Goal: Task Accomplishment & Management: Manage account settings

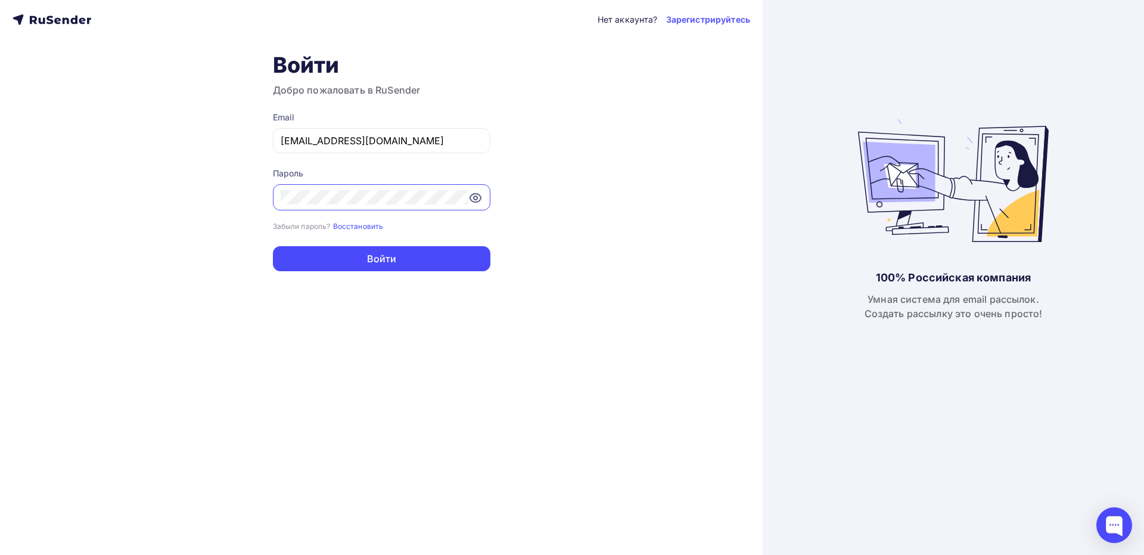
click at [219, 164] on div "Нет аккаунта? Зарегистрируйтесь Войти Добро пожаловать в RuSender Email [EMAIL_…" at bounding box center [381, 277] width 763 height 555
click at [403, 259] on button "Войти" at bounding box center [381, 258] width 217 height 25
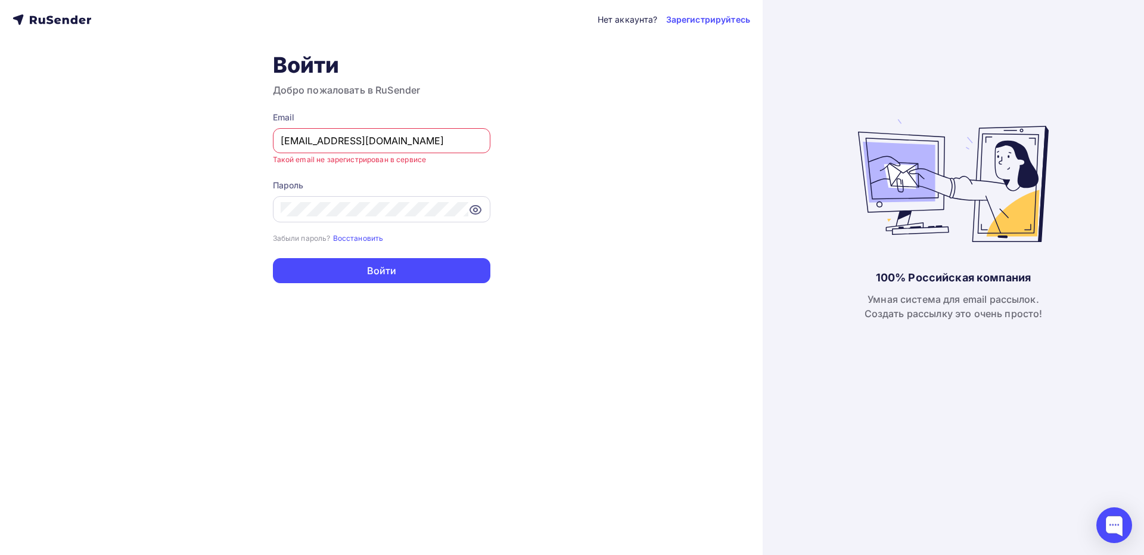
click at [470, 210] on icon at bounding box center [475, 210] width 11 height 8
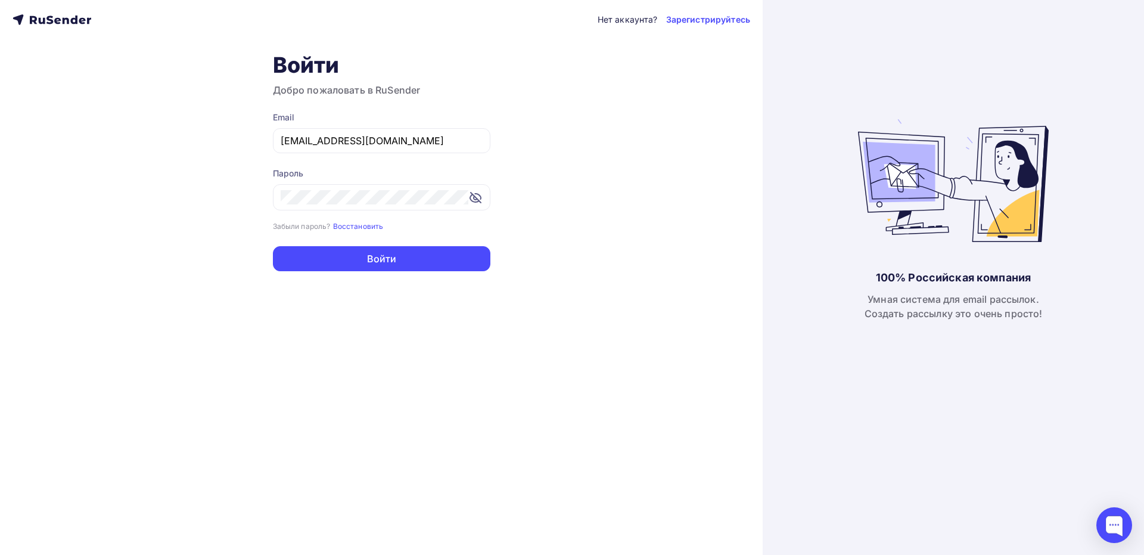
click at [570, 290] on div "Нет аккаунта? Зарегистрируйтесь Войти Добро пожаловать в RuSender Email [EMAIL_…" at bounding box center [381, 277] width 763 height 555
click at [432, 259] on button "Войти" at bounding box center [381, 258] width 217 height 25
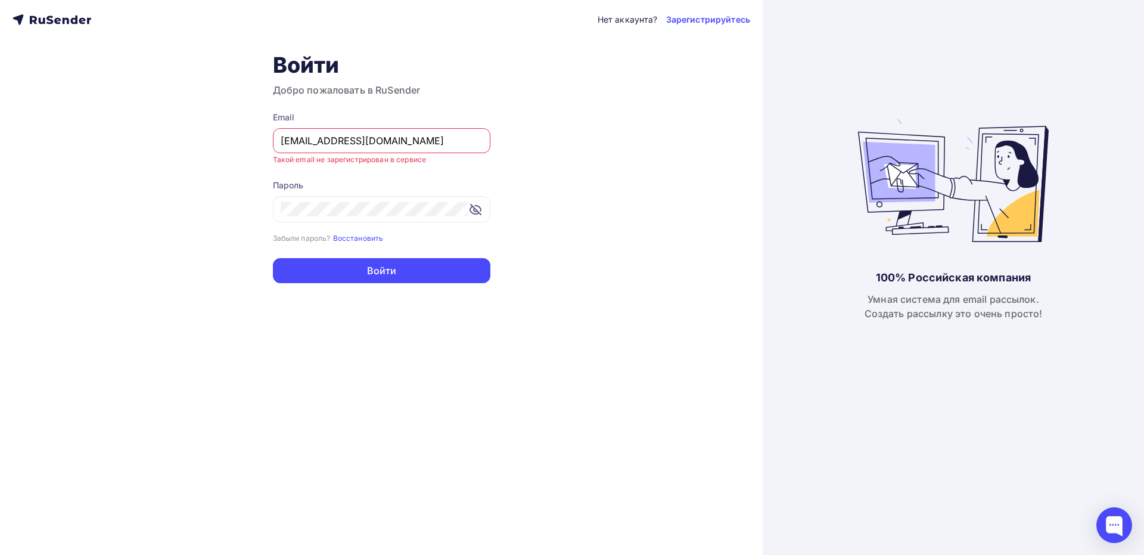
drag, startPoint x: 296, startPoint y: 141, endPoint x: 229, endPoint y: 139, distance: 67.4
click at [229, 139] on div "Нет аккаунта? Зарегистрируйтесь Войти Добро пожаловать в RuSender Email [EMAIL_…" at bounding box center [381, 277] width 763 height 555
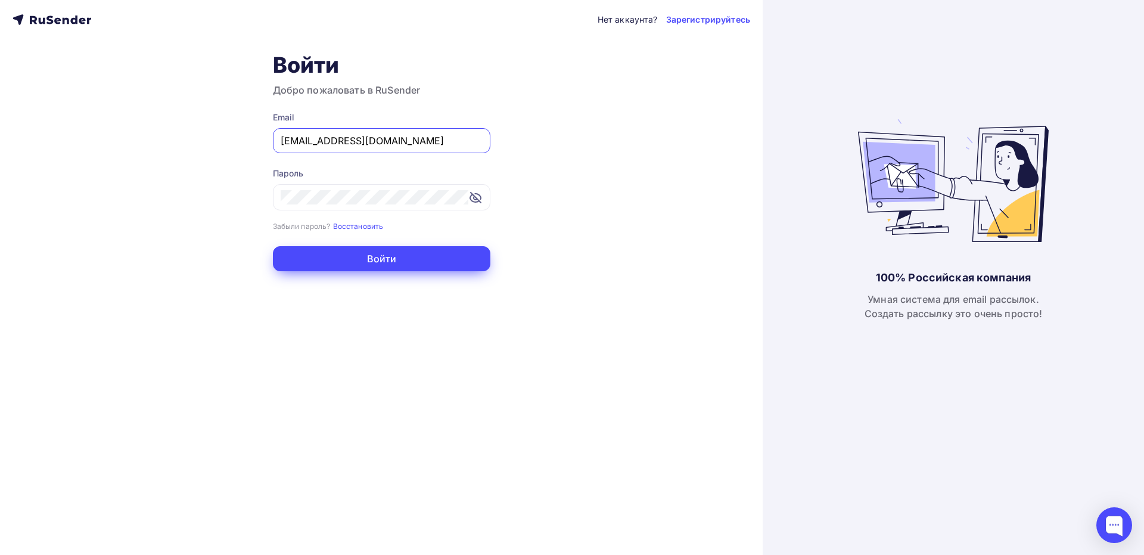
type input "[EMAIL_ADDRESS][DOMAIN_NAME]"
click at [375, 258] on button "Войти" at bounding box center [381, 258] width 217 height 25
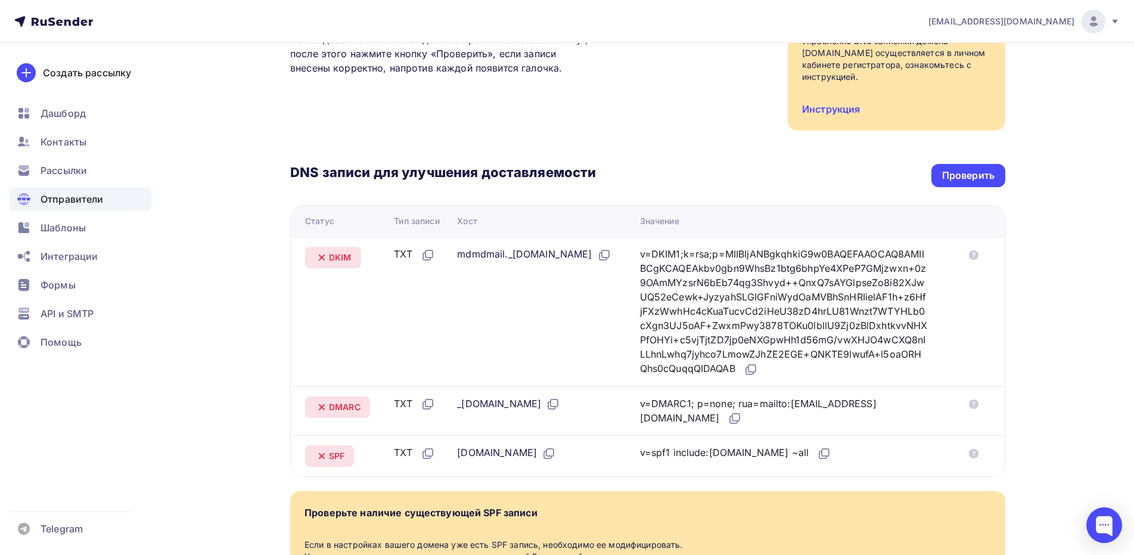
scroll to position [179, 0]
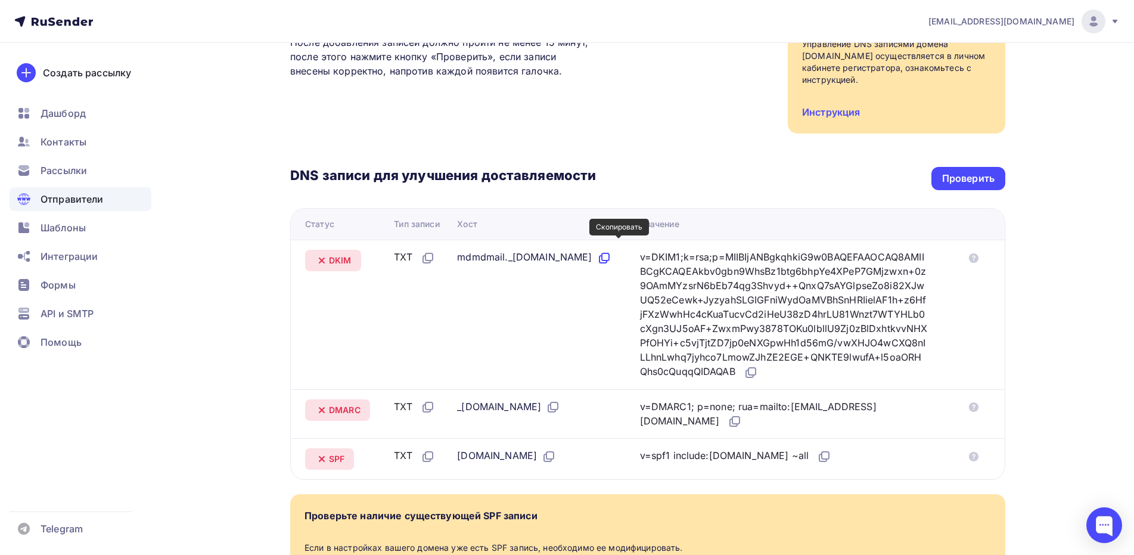
click at [611, 251] on icon at bounding box center [604, 258] width 14 height 14
drag, startPoint x: 456, startPoint y: 244, endPoint x: 560, endPoint y: 245, distance: 104.3
click at [560, 250] on div "mdmdmail._[DOMAIN_NAME]" at bounding box center [534, 257] width 154 height 15
copy div "mdmdmail._domainkey"
click at [611, 251] on icon at bounding box center [604, 258] width 14 height 14
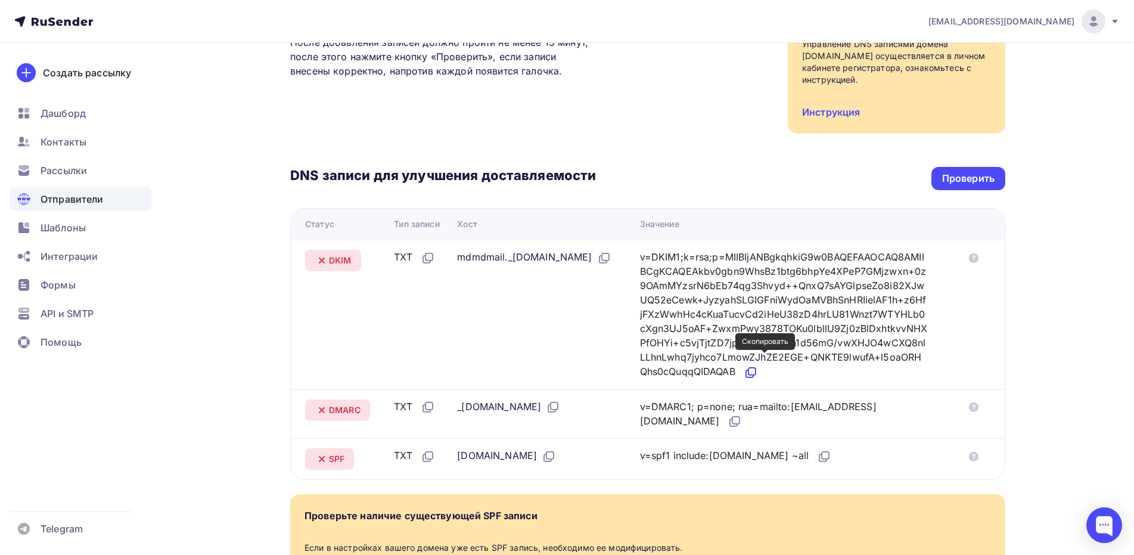
click at [758, 365] on icon at bounding box center [751, 372] width 14 height 14
drag, startPoint x: 456, startPoint y: 394, endPoint x: 487, endPoint y: 393, distance: 31.0
click at [487, 399] on div "_dmarc.expro.ltd" at bounding box center [508, 406] width 103 height 15
copy div "_dmarc"
click at [728, 414] on icon at bounding box center [735, 421] width 14 height 14
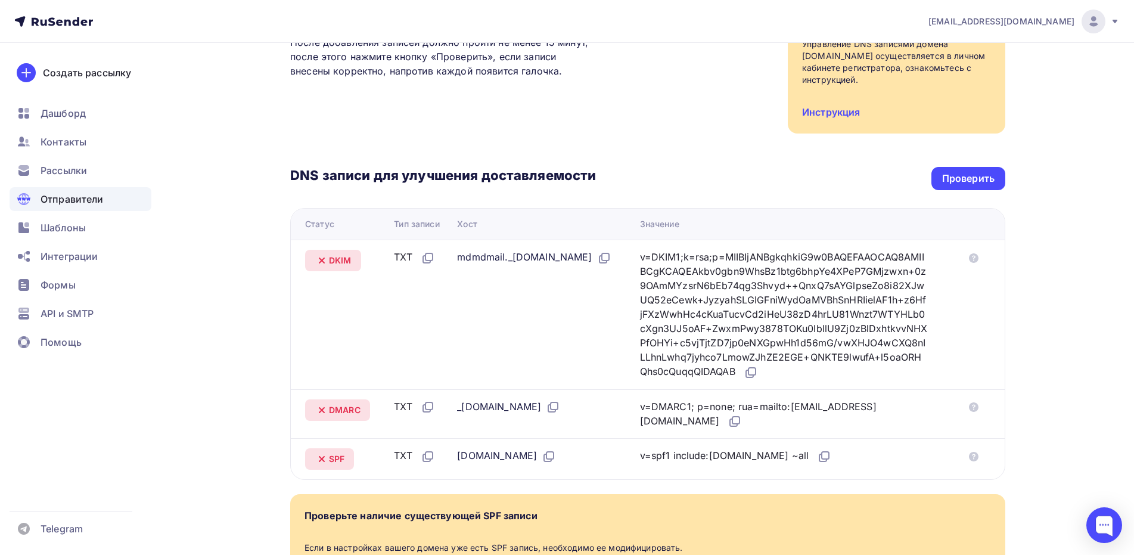
drag, startPoint x: 719, startPoint y: 444, endPoint x: 753, endPoint y: 443, distance: 34.0
click at [753, 448] on div "v=spf1 include:rsndr.ru ~all" at bounding box center [736, 455] width 192 height 15
copy div "rsndr.ru"
click at [822, 452] on icon at bounding box center [825, 455] width 7 height 7
click at [986, 172] on div "Проверить" at bounding box center [968, 179] width 52 height 14
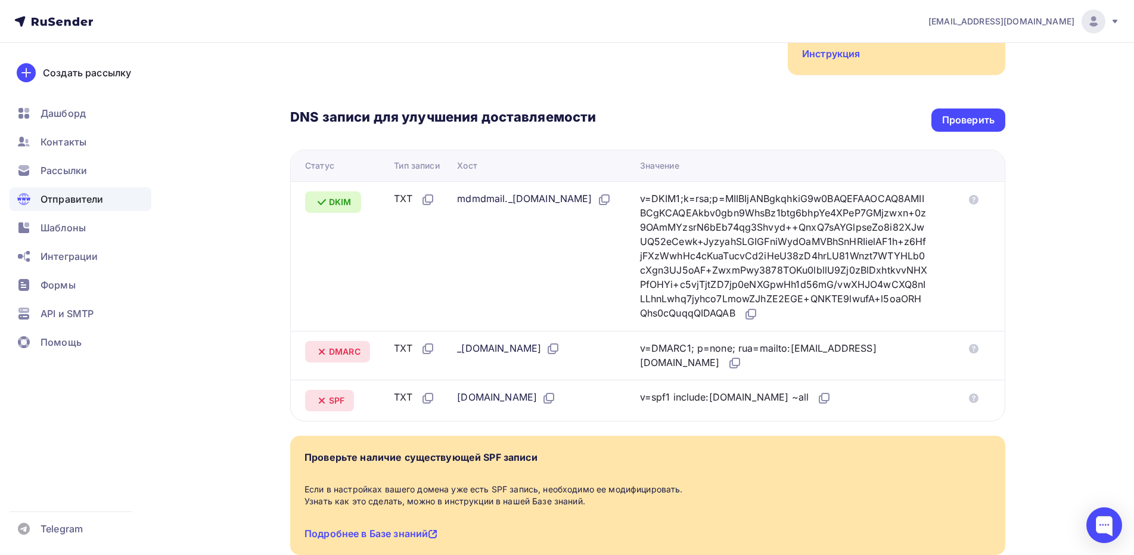
scroll to position [238, 0]
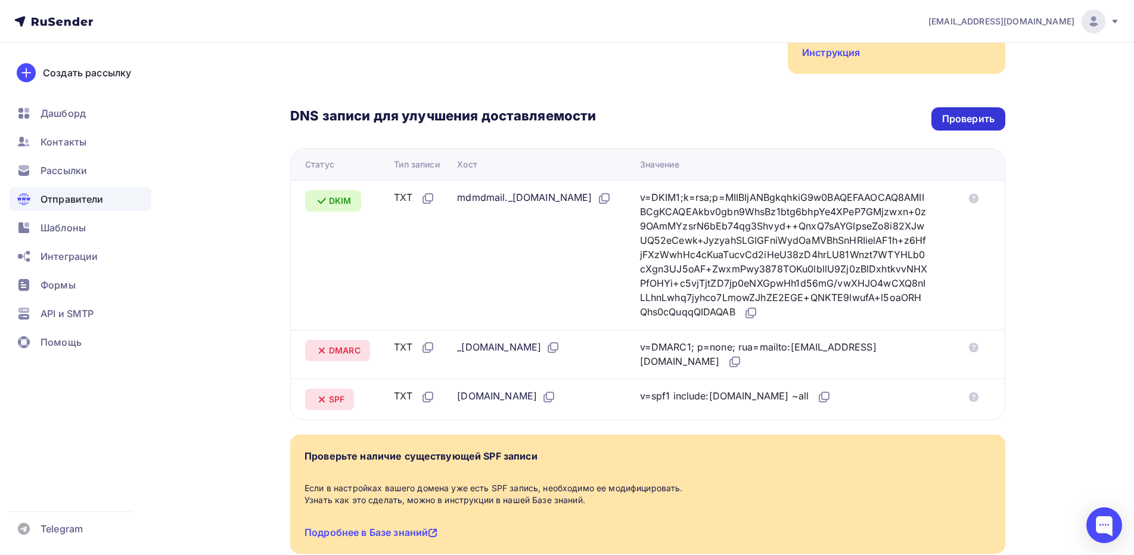
click at [986, 112] on div "Проверить" at bounding box center [968, 119] width 52 height 14
click at [942, 112] on div "Проверить" at bounding box center [968, 119] width 52 height 14
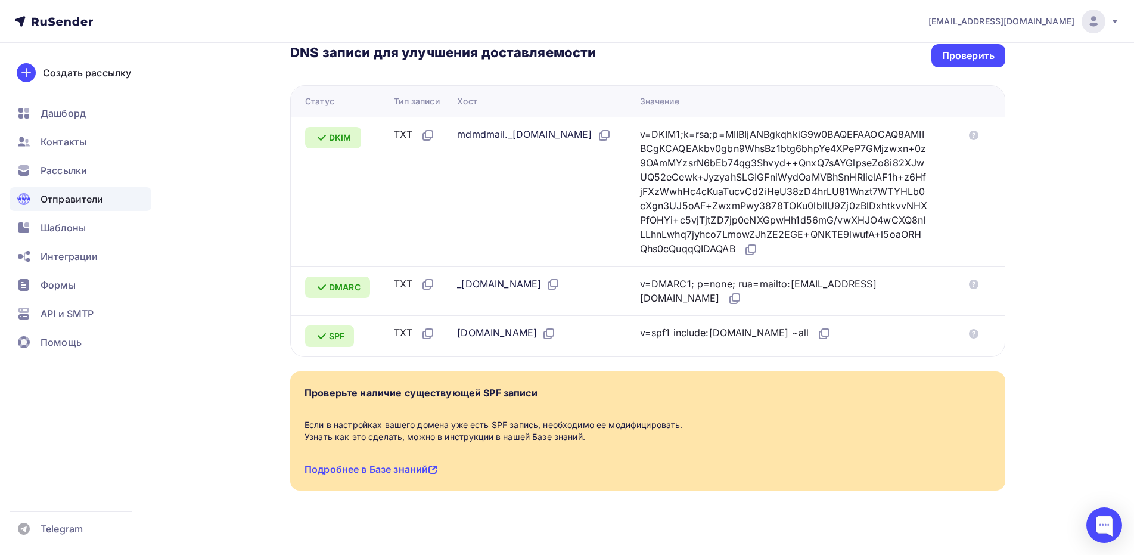
scroll to position [302, 0]
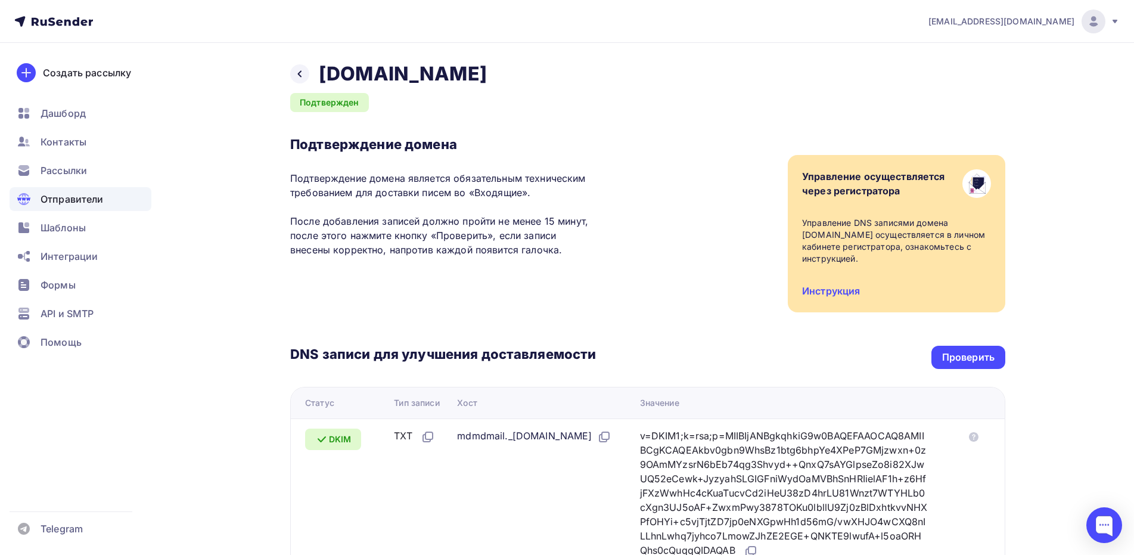
click at [1033, 76] on div "Назад [DOMAIN_NAME] Подтвержден Подтверждение домена Подтверждение домена являе…" at bounding box center [567, 456] width 977 height 826
click at [1096, 18] on img at bounding box center [1093, 21] width 14 height 14
click at [1018, 45] on link "Аккаунт" at bounding box center [1012, 53] width 200 height 24
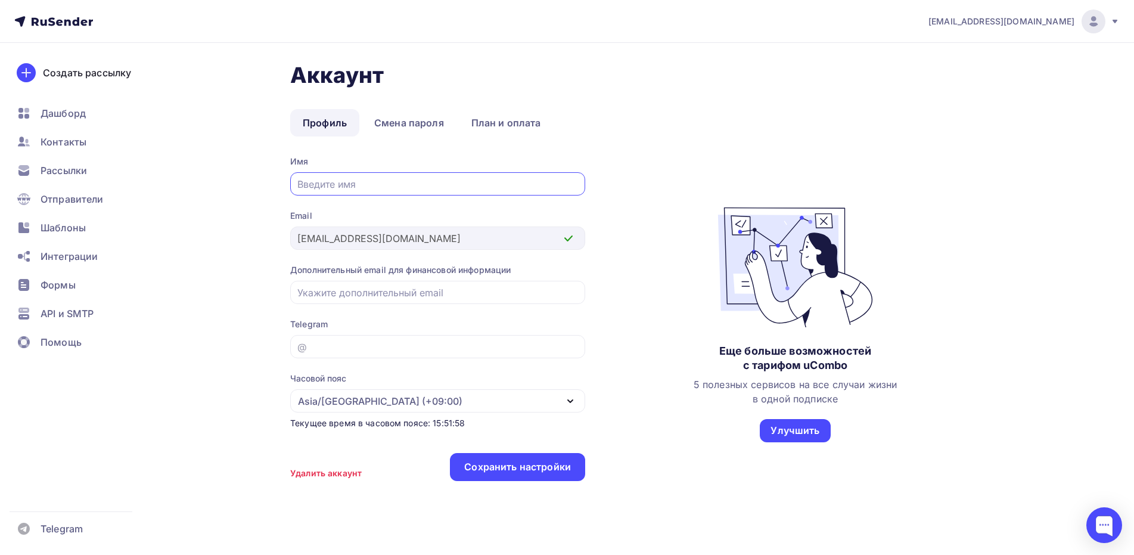
drag, startPoint x: 1064, startPoint y: 21, endPoint x: 1072, endPoint y: 20, distance: 7.8
click at [1072, 20] on div "nam@expro.ltd Аккаунт Тарифы Выйти" at bounding box center [1018, 22] width 204 height 24
drag, startPoint x: 1010, startPoint y: 21, endPoint x: 1074, endPoint y: 20, distance: 63.8
click at [1074, 20] on div "nam@expro.ltd Аккаунт Тарифы Выйти" at bounding box center [1018, 22] width 204 height 24
copy span "[EMAIL_ADDRESS][DOMAIN_NAME]"
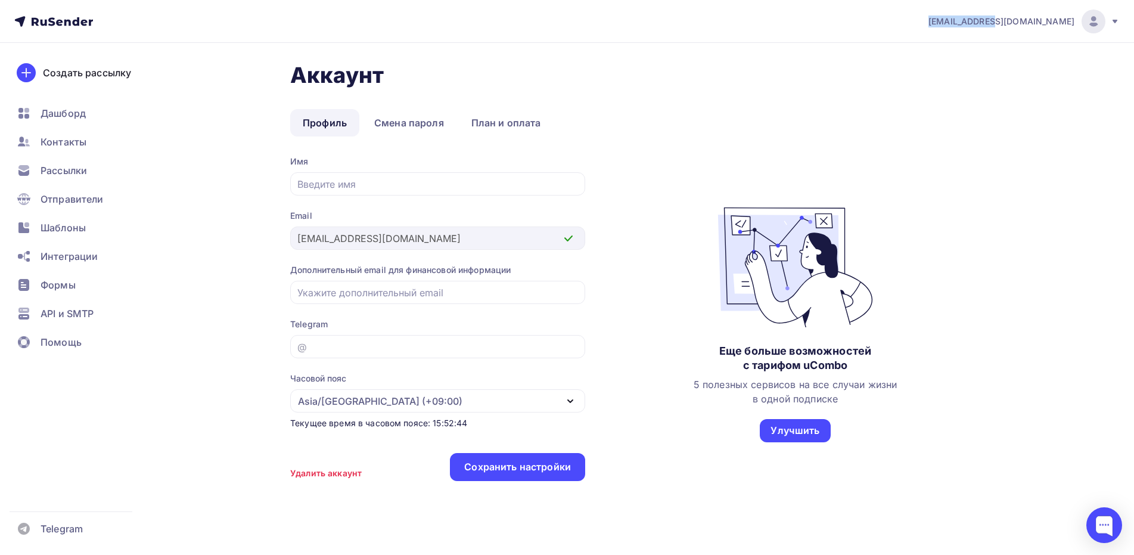
click at [1099, 19] on img at bounding box center [1093, 21] width 14 height 14
click at [974, 102] on link "Выйти" at bounding box center [1012, 109] width 200 height 24
